Goal: Navigation & Orientation: Find specific page/section

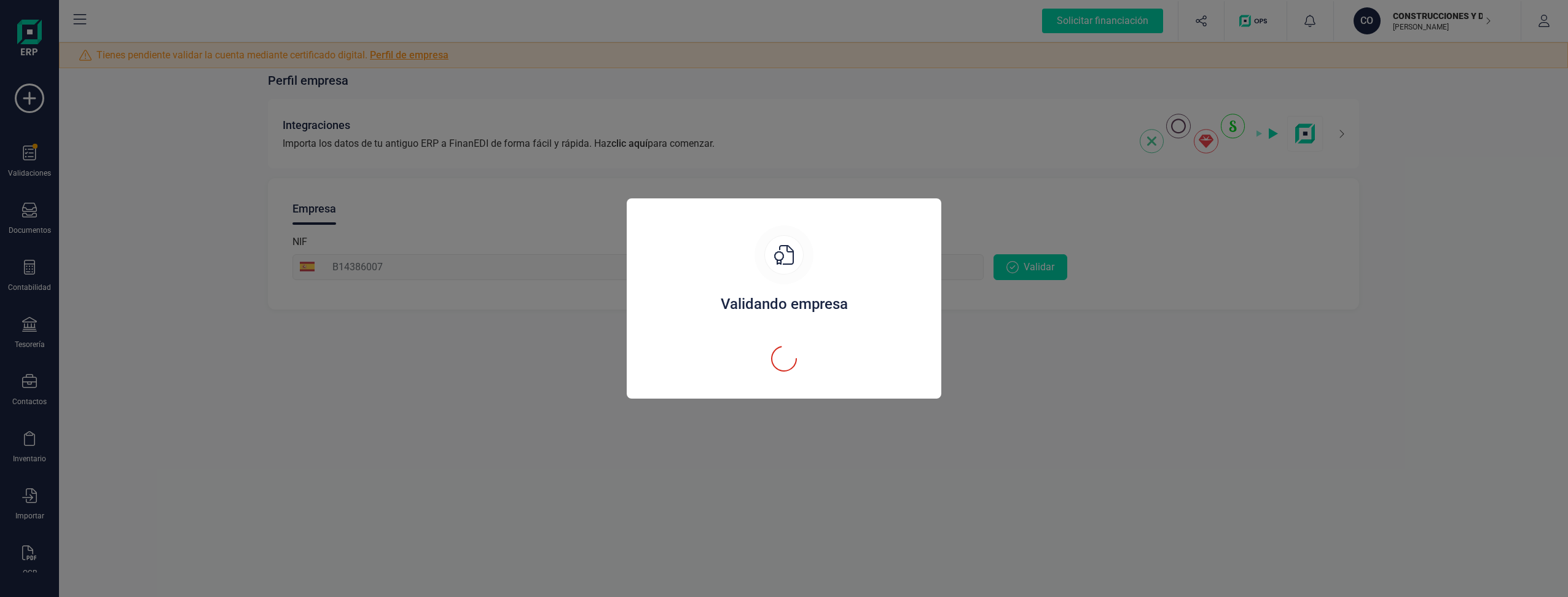
click at [718, 320] on div "Validando empresa" at bounding box center [784, 300] width 285 height 149
click at [777, 255] on icon at bounding box center [784, 255] width 20 height 20
click at [728, 459] on div "Validando empresa" at bounding box center [784, 298] width 1568 height 597
click at [973, 474] on div "Validando empresa" at bounding box center [784, 298] width 1568 height 597
click at [738, 299] on div "Validando empresa" at bounding box center [784, 304] width 285 height 20
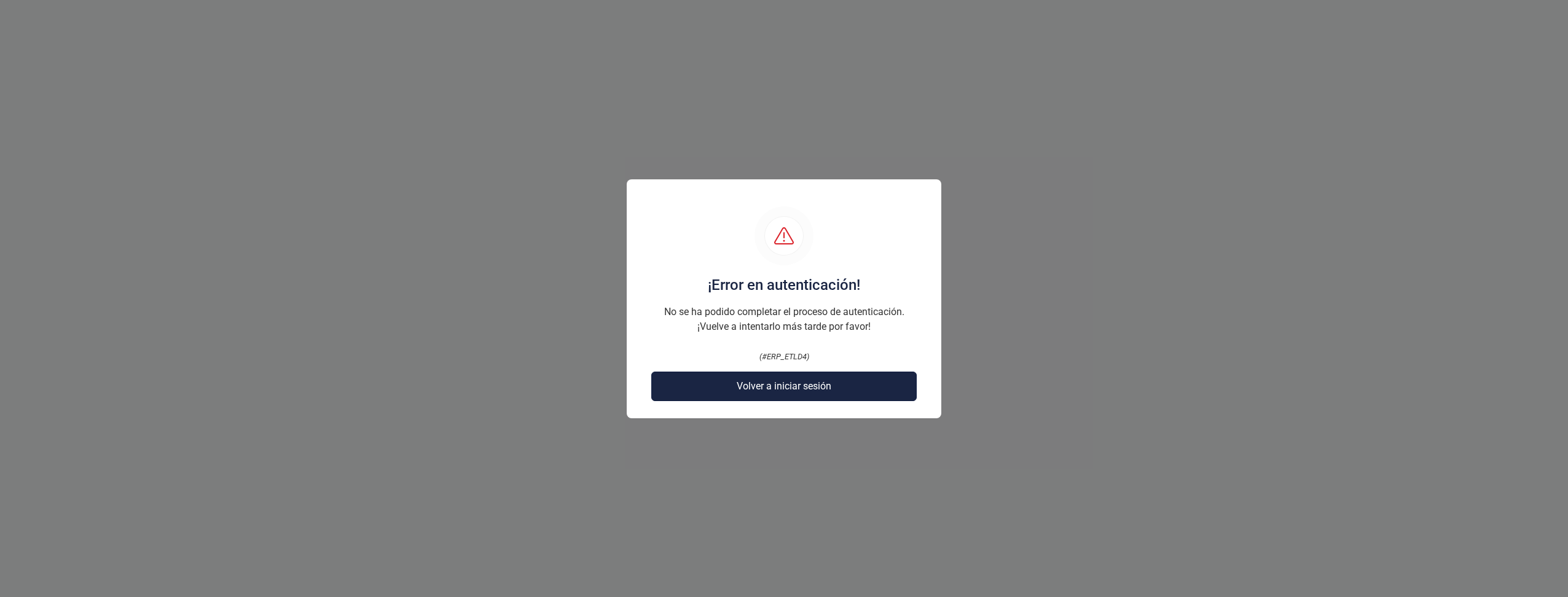
click at [753, 388] on span "Volver a iniciar sesión" at bounding box center [784, 386] width 95 height 15
